Goal: Book appointment/travel/reservation

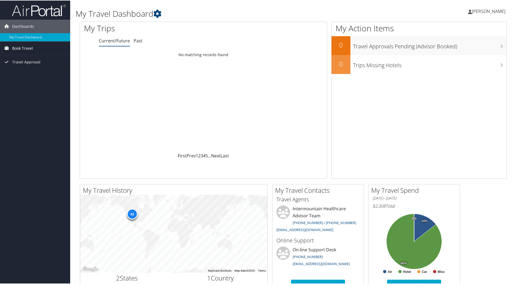
click at [30, 43] on span "Book Travel" at bounding box center [22, 48] width 21 height 14
click at [30, 45] on span "Book Travel" at bounding box center [22, 48] width 21 height 14
click at [33, 67] on link "Book/Manage Online Trips" at bounding box center [35, 67] width 70 height 8
click at [30, 47] on span "Book Travel" at bounding box center [22, 48] width 21 height 14
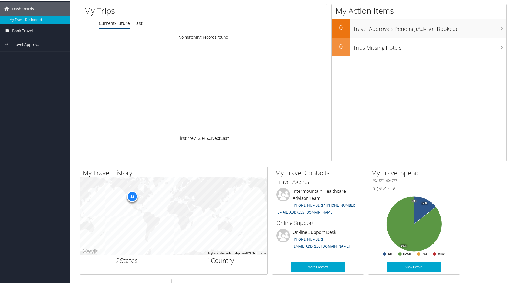
scroll to position [27, 0]
